Goal: Communication & Community: Answer question/provide support

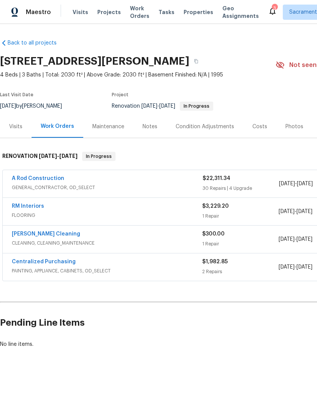
click at [53, 176] on link "A Rod Construction" at bounding box center [38, 178] width 53 height 5
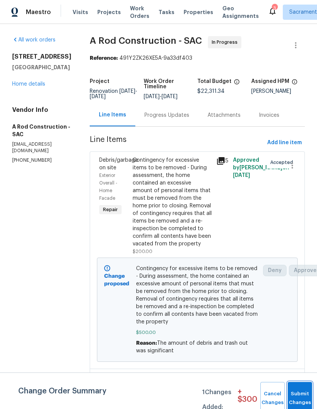
click at [302, 396] on button "Submit Changes" at bounding box center [300, 398] width 24 height 33
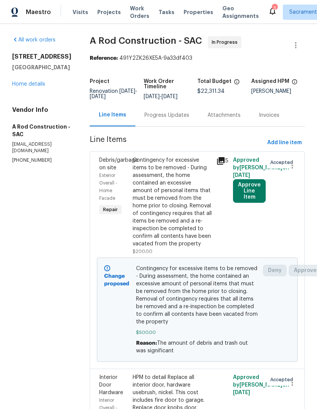
click at [33, 86] on link "Home details" at bounding box center [28, 83] width 33 height 5
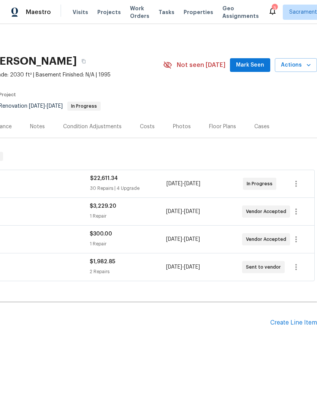
scroll to position [0, 113]
click at [143, 127] on div "Costs" at bounding box center [147, 127] width 15 height 8
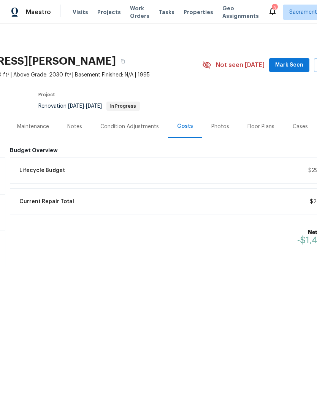
scroll to position [0, 72]
click at [43, 149] on h6 "Budget Overview" at bounding box center [184, 150] width 347 height 6
click at [48, 168] on span "Lifecycle Budget" at bounding box center [44, 171] width 46 height 8
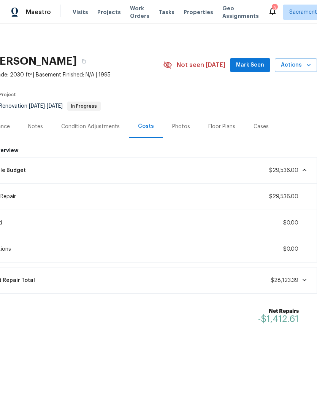
scroll to position [0, 113]
click at [268, 12] on icon at bounding box center [272, 10] width 9 height 9
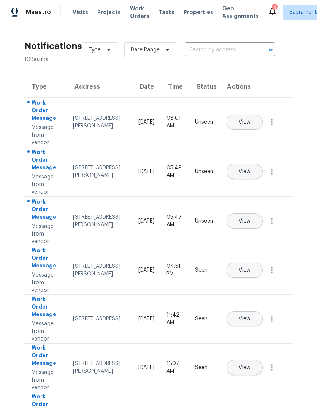
click at [251, 218] on span "View" at bounding box center [245, 221] width 12 height 6
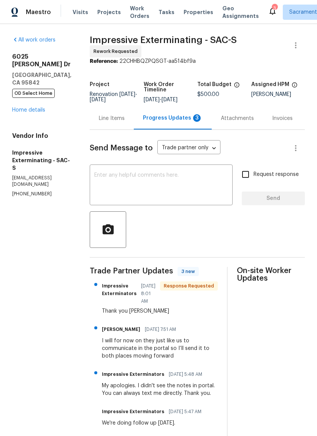
click at [148, 193] on textarea at bounding box center [161, 185] width 134 height 27
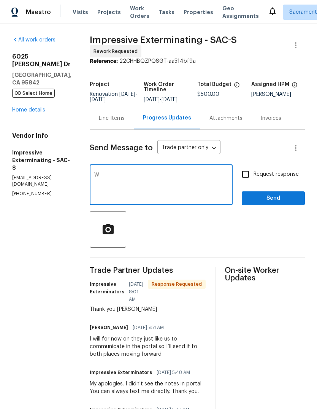
type textarea "W"
click at [272, 204] on button "Send" at bounding box center [273, 198] width 63 height 14
